Goal: Task Accomplishment & Management: Complete application form

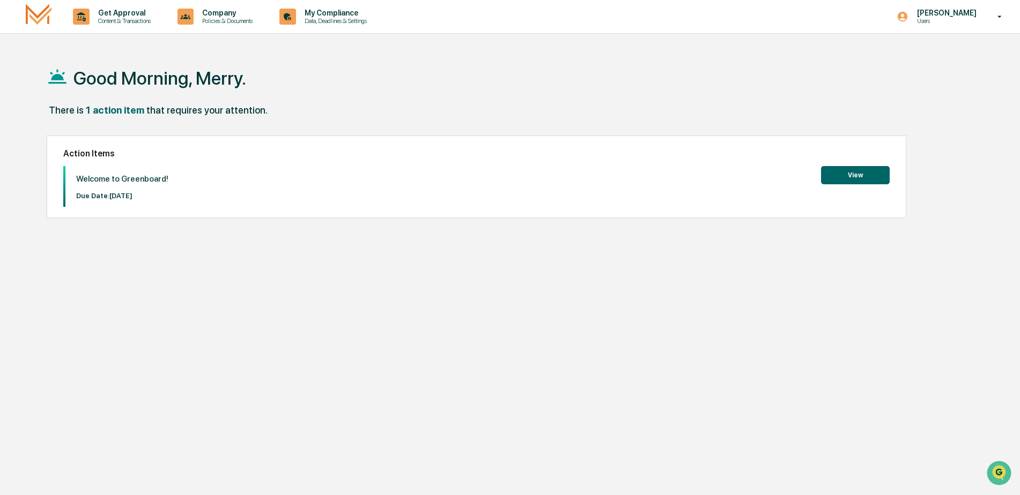
click at [867, 174] on button "View" at bounding box center [855, 175] width 69 height 18
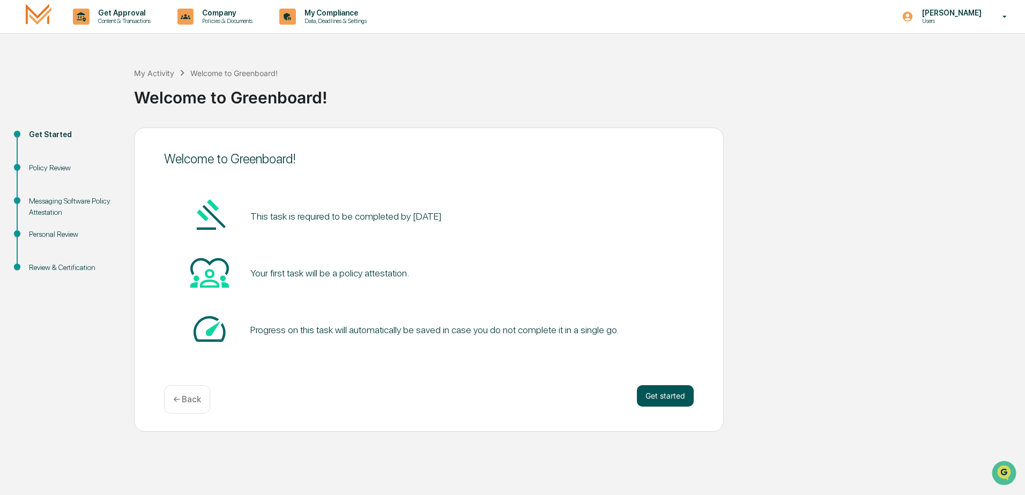
click at [670, 396] on button "Get started" at bounding box center [665, 395] width 57 height 21
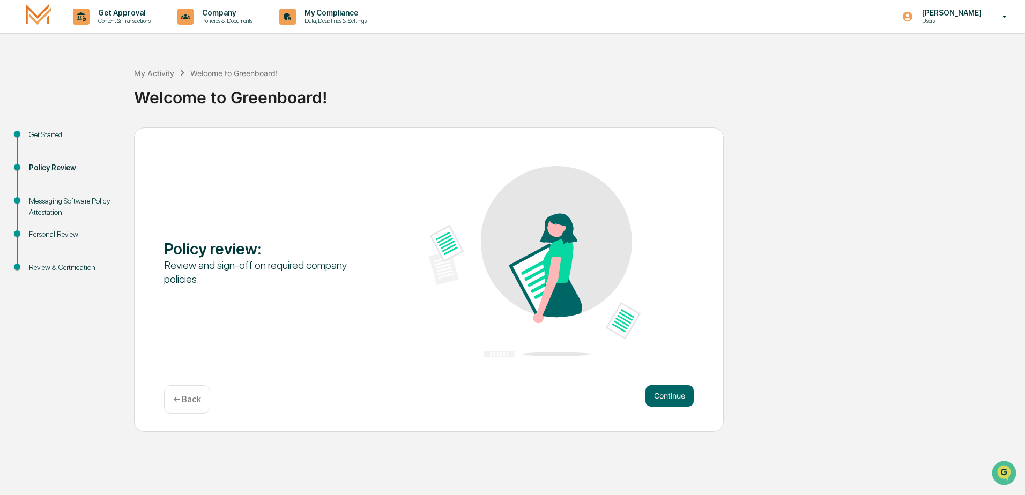
click at [670, 396] on button "Continue" at bounding box center [669, 395] width 48 height 21
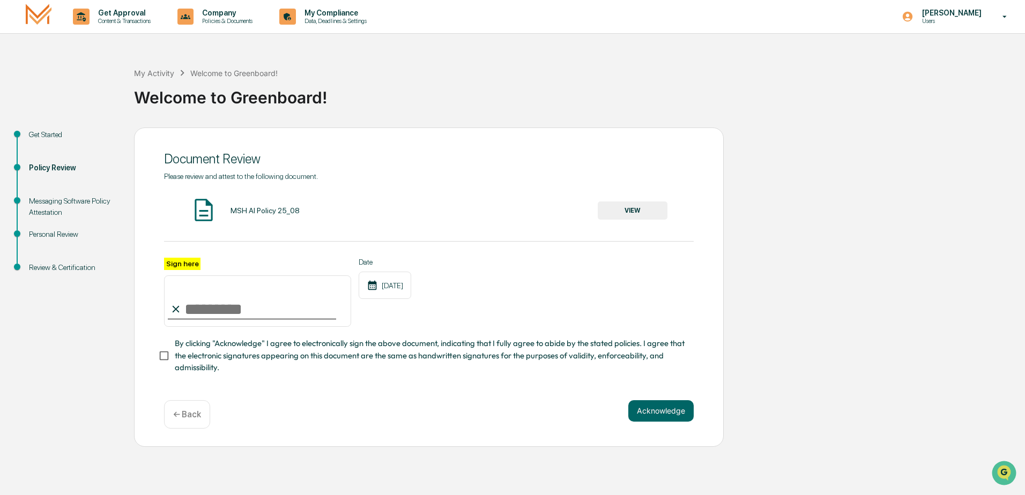
click at [643, 209] on button "VIEW" at bounding box center [633, 211] width 70 height 18
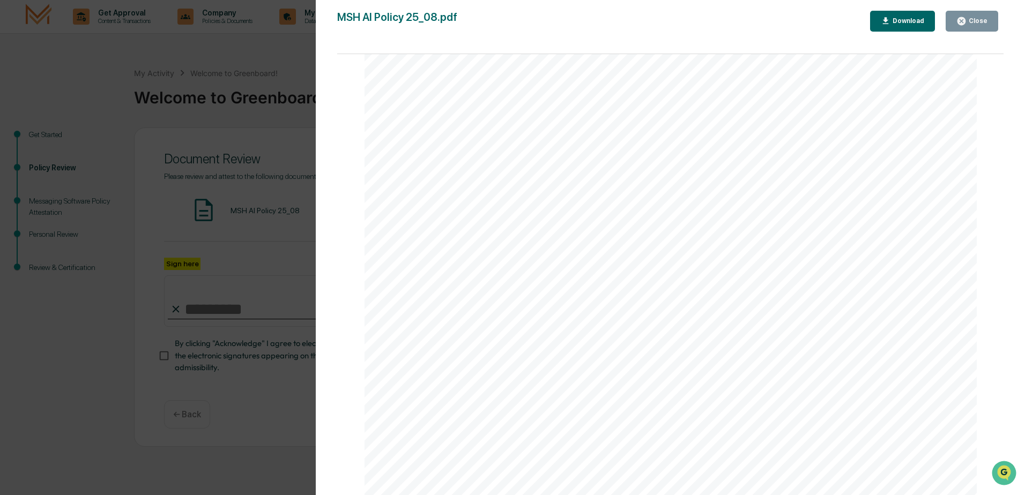
scroll to position [2031, 0]
click at [486, 380] on div "AI Policy Generative Artificial Intelligence [PERSON_NAME] & Co., Member FINRA/…" at bounding box center [671, 99] width 613 height 793
click at [979, 20] on div "Close" at bounding box center [977, 21] width 21 height 8
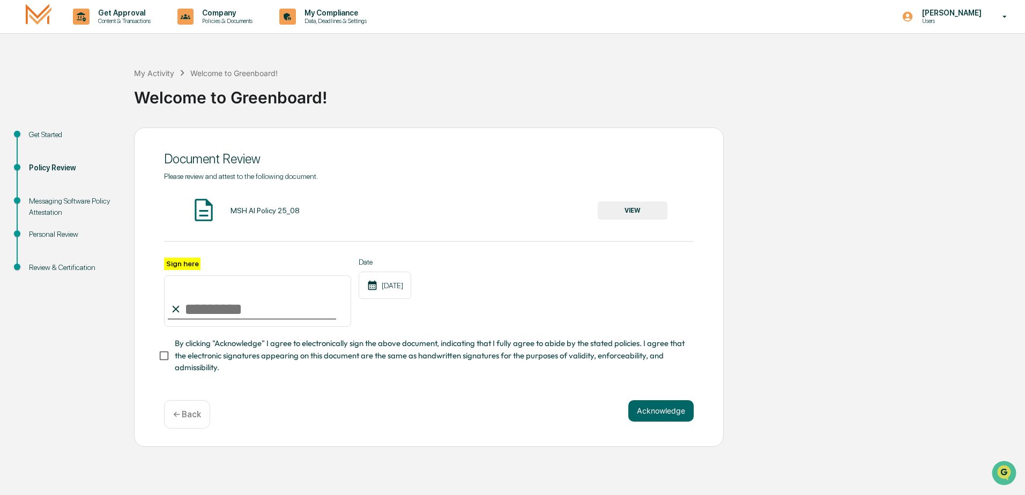
click at [219, 313] on input "Sign here" at bounding box center [257, 301] width 187 height 51
type input "**********"
click at [674, 416] on button "Acknowledge" at bounding box center [660, 410] width 65 height 21
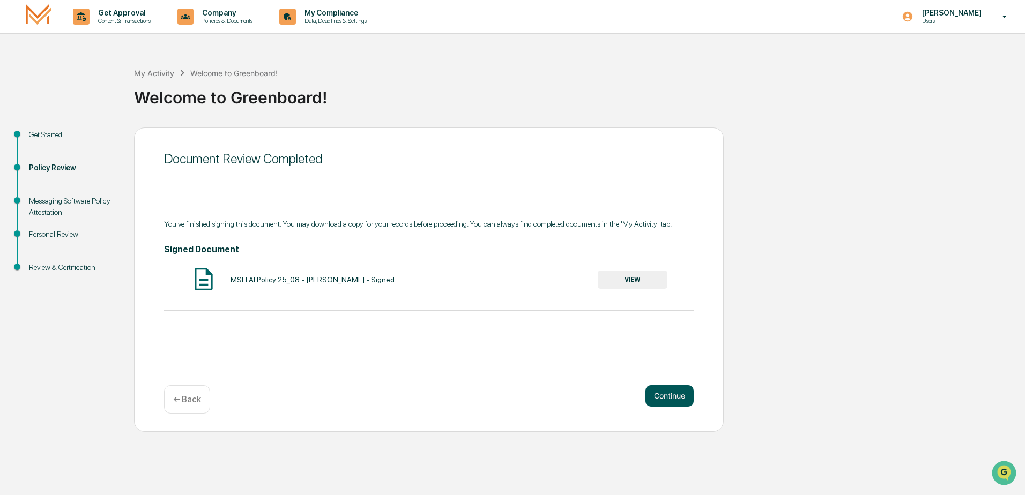
click at [677, 394] on button "Continue" at bounding box center [669, 395] width 48 height 21
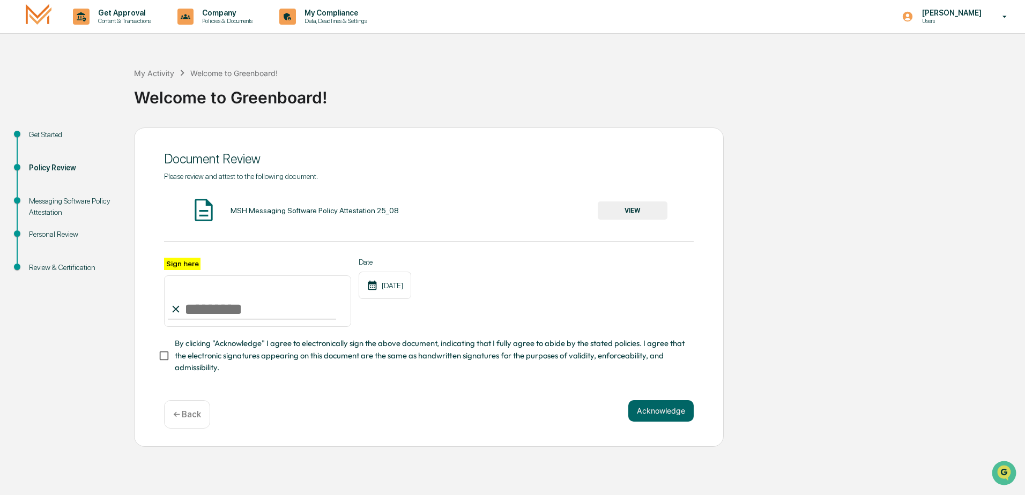
click at [643, 206] on button "VIEW" at bounding box center [633, 211] width 70 height 18
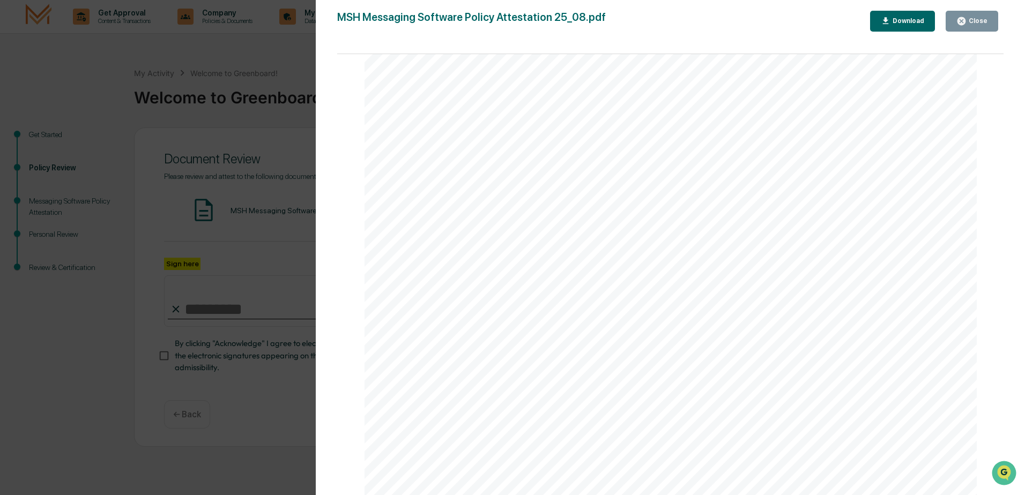
scroll to position [1126, 0]
click at [976, 23] on div "Close" at bounding box center [977, 21] width 21 height 8
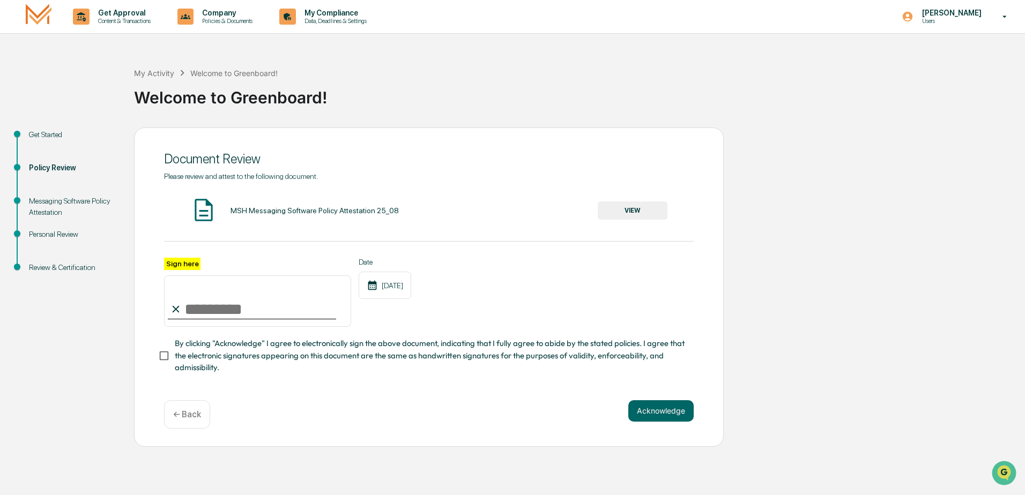
click at [246, 309] on input "Sign here" at bounding box center [257, 301] width 187 height 51
type input "**********"
click at [652, 412] on button "Acknowledge" at bounding box center [660, 410] width 65 height 21
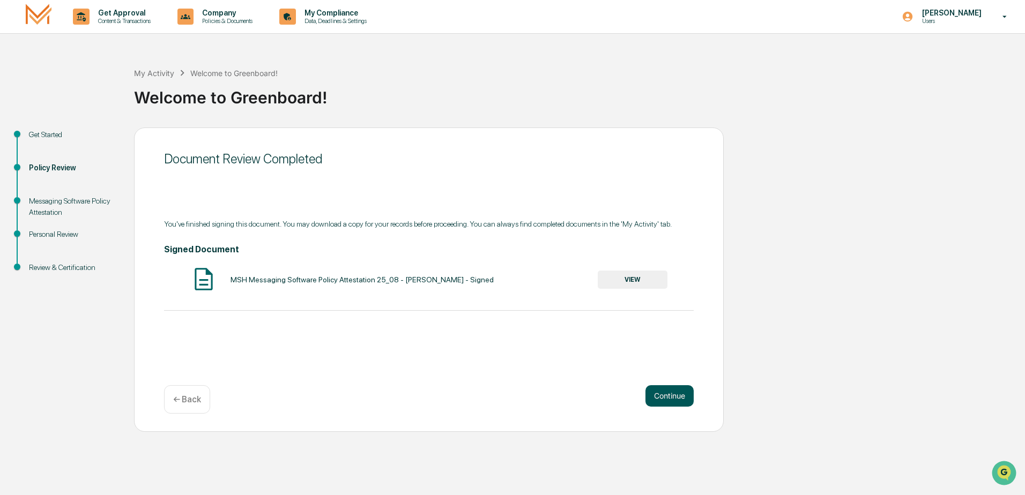
click at [664, 400] on button "Continue" at bounding box center [669, 395] width 48 height 21
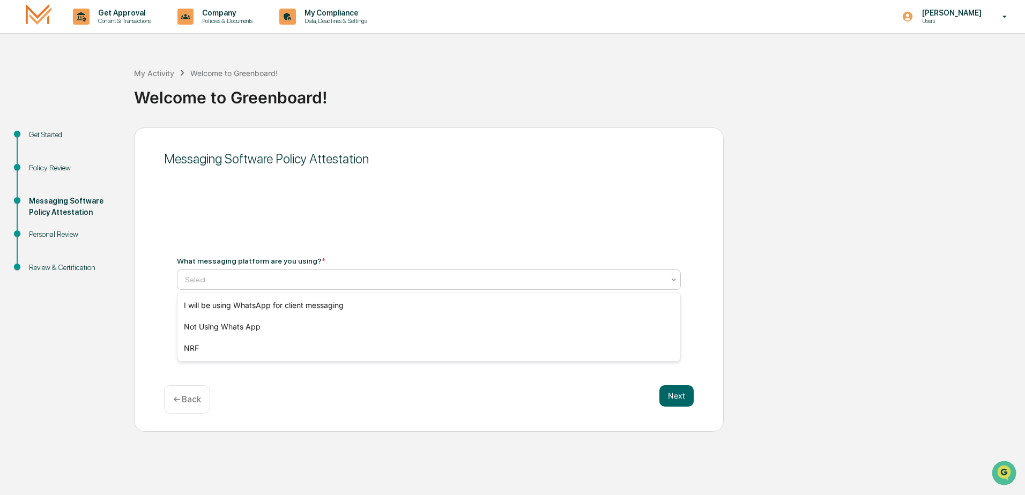
click at [672, 279] on icon at bounding box center [674, 280] width 9 height 9
click at [410, 404] on div "Next ← Back" at bounding box center [429, 399] width 530 height 28
click at [264, 280] on div at bounding box center [424, 279] width 479 height 11
click at [439, 303] on div "No options" at bounding box center [428, 303] width 503 height 17
type input "****"
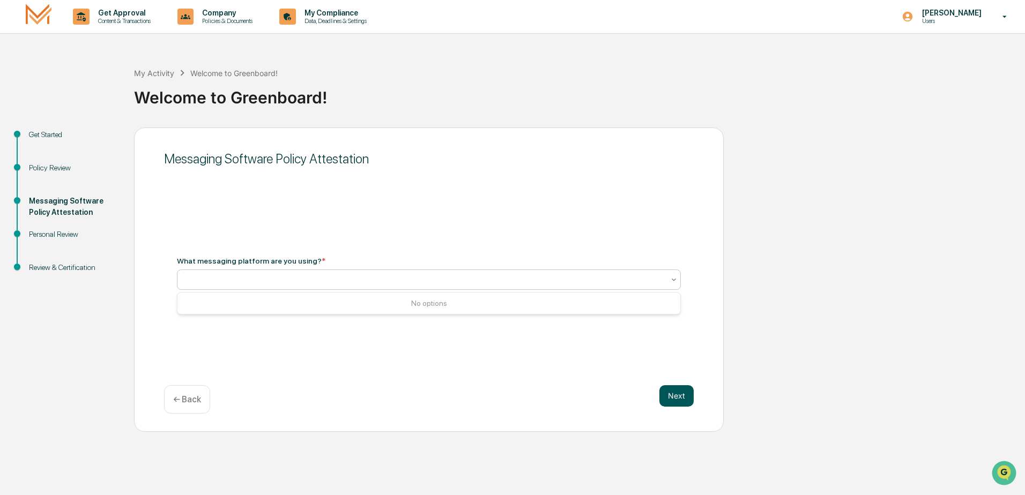
click at [667, 395] on button "Next" at bounding box center [676, 395] width 34 height 21
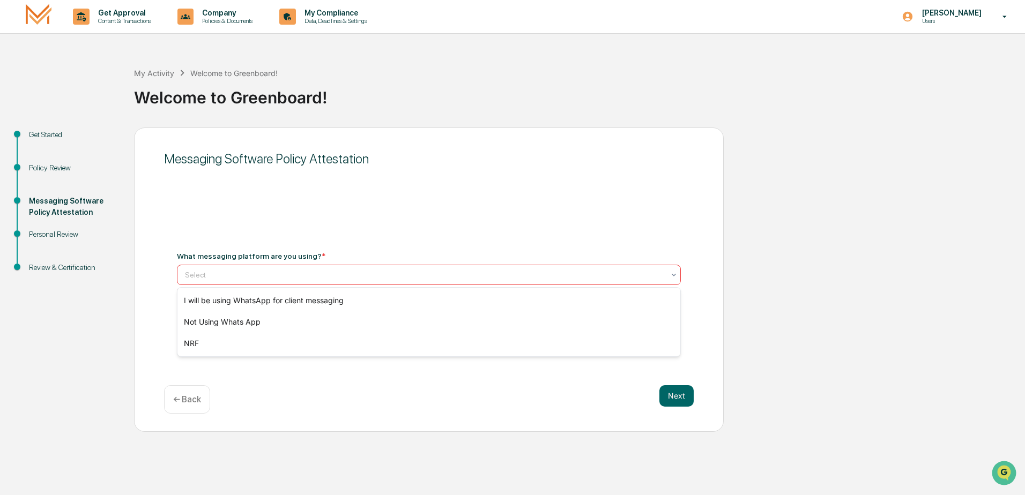
click at [670, 283] on div at bounding box center [674, 274] width 9 height 19
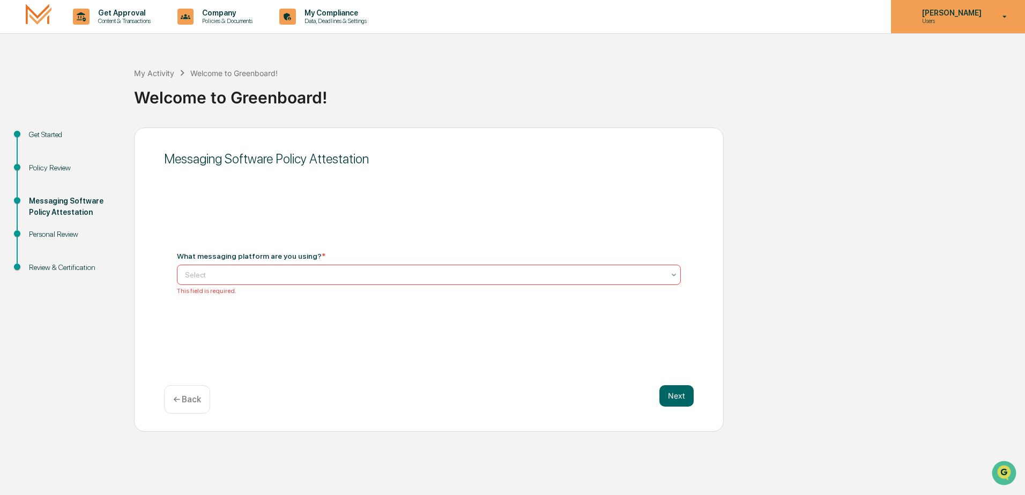
click at [1004, 14] on icon at bounding box center [1005, 17] width 19 height 10
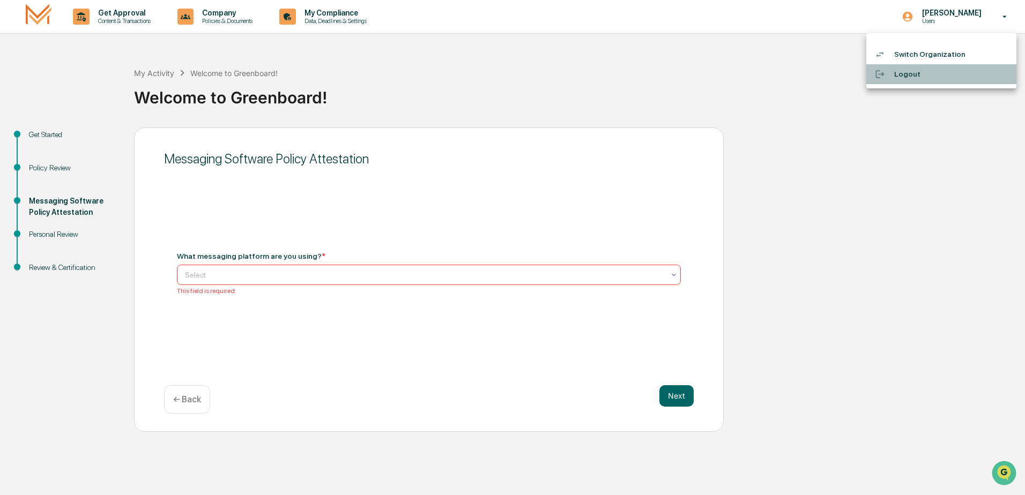
click at [907, 72] on li "Logout" at bounding box center [941, 74] width 150 height 20
